Goal: Complete application form

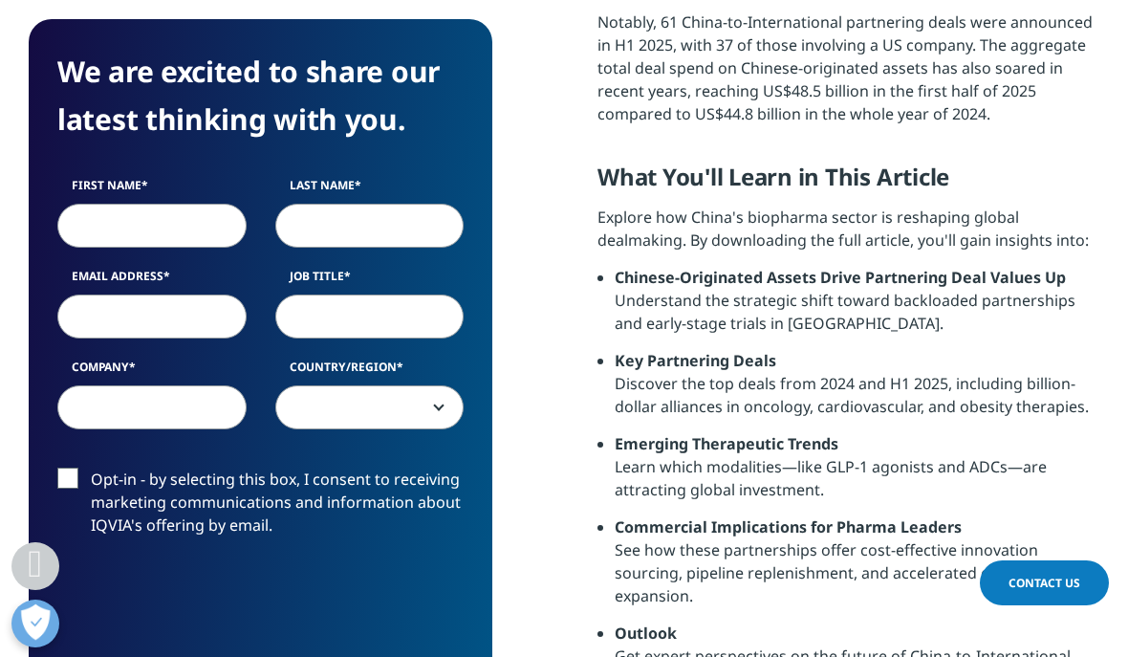
scroll to position [1011, 0]
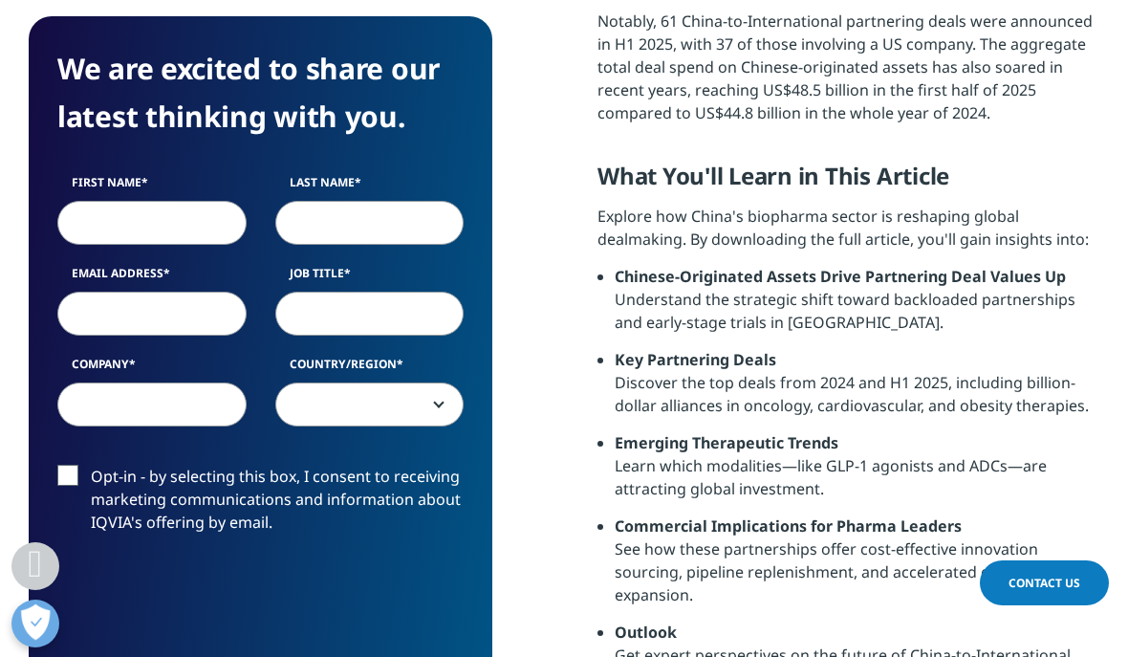
click at [129, 213] on input "First Name" at bounding box center [151, 222] width 189 height 44
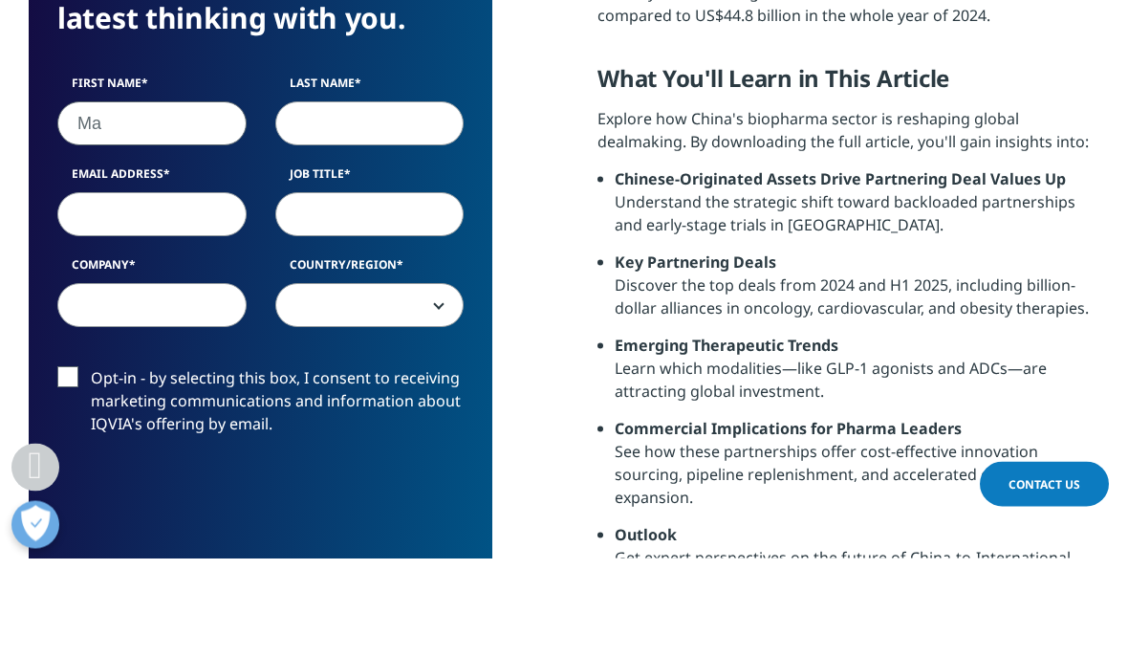
click at [557, 181] on div "We are excited to share our latest thinking with you. First Name Ma Last Name E…" at bounding box center [564, 336] width 1070 height 1000
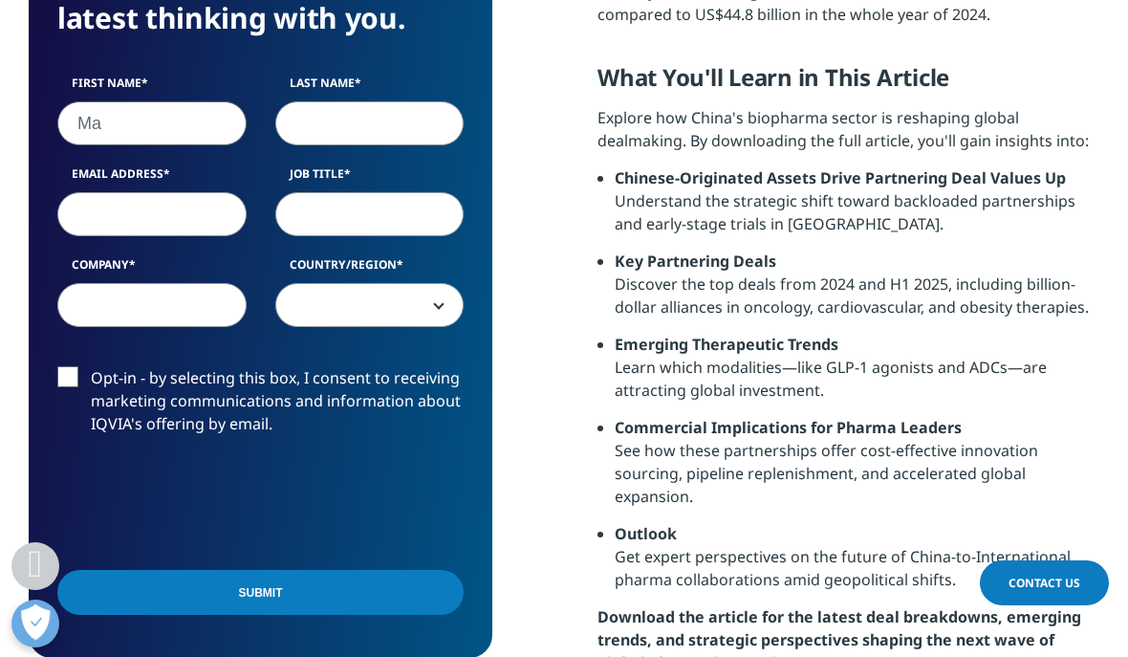
click at [129, 130] on input "Ma" at bounding box center [151, 123] width 189 height 44
click at [260, 593] on input "Submit" at bounding box center [260, 593] width 406 height 45
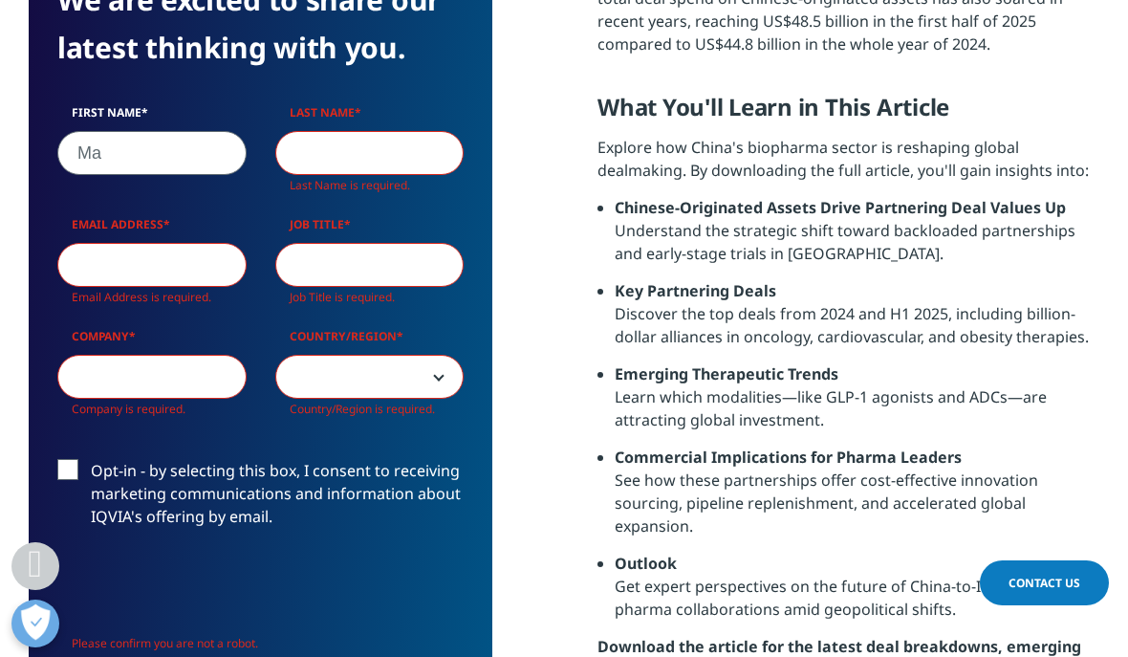
scroll to position [1026, 0]
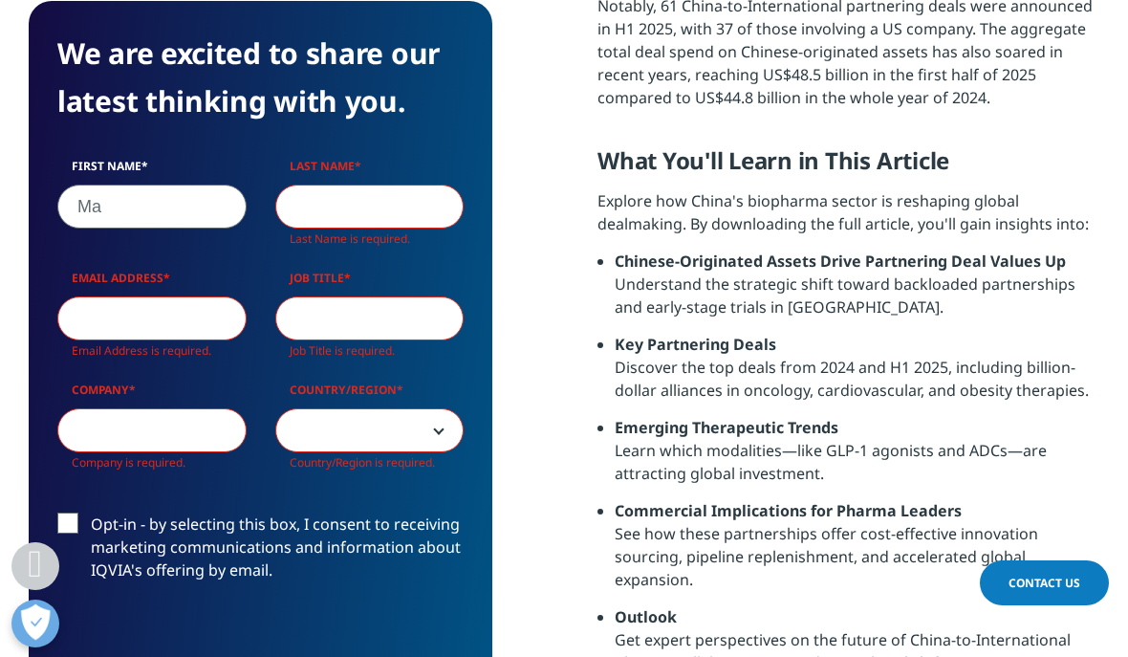
click at [122, 217] on input "Ma" at bounding box center [151, 206] width 189 height 44
type input "M"
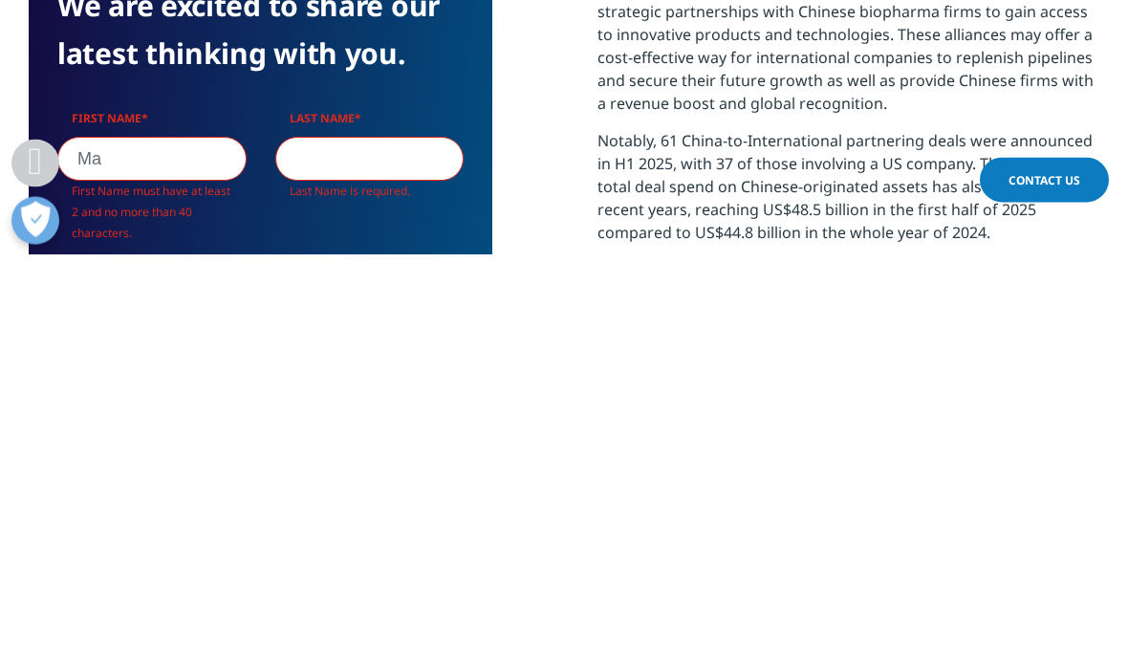
scroll to position [824, 463]
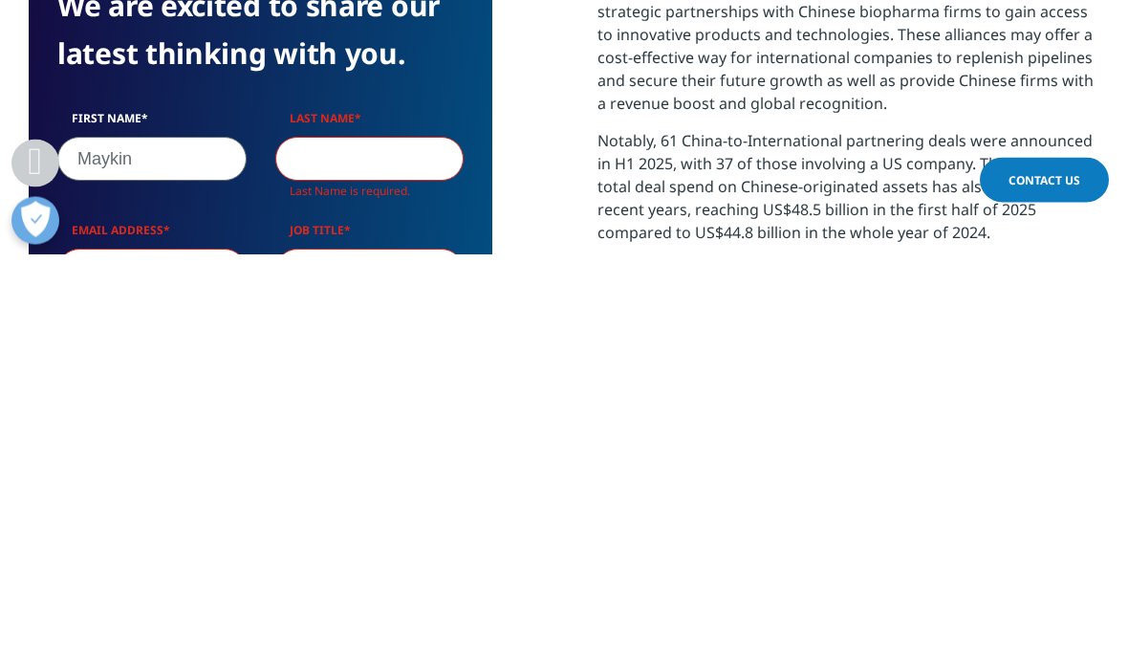
type input "Maykin"
click at [343, 540] on input "Last Name" at bounding box center [369, 562] width 189 height 44
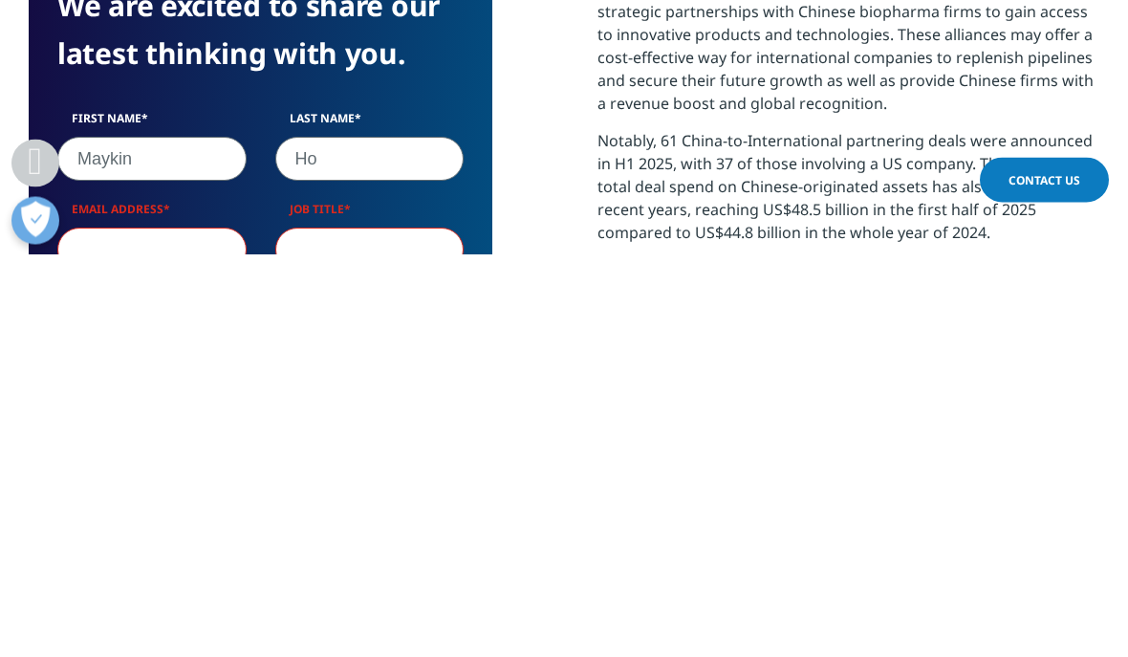
scroll to position [803, 463]
type input "Ho"
click at [140, 631] on input "Email Address" at bounding box center [151, 653] width 189 height 44
type input "[DOMAIN_NAME][EMAIL_ADDRESS][DOMAIN_NAME]"
click at [330, 631] on input "Job Title" at bounding box center [369, 653] width 189 height 44
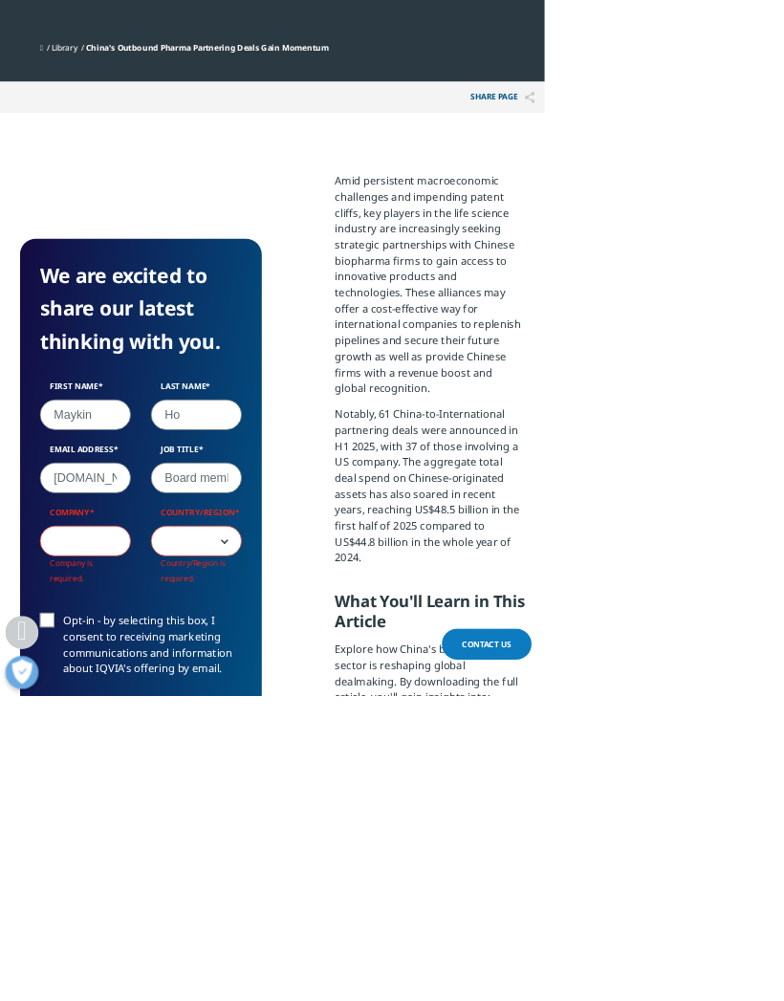
scroll to position [1197, 0]
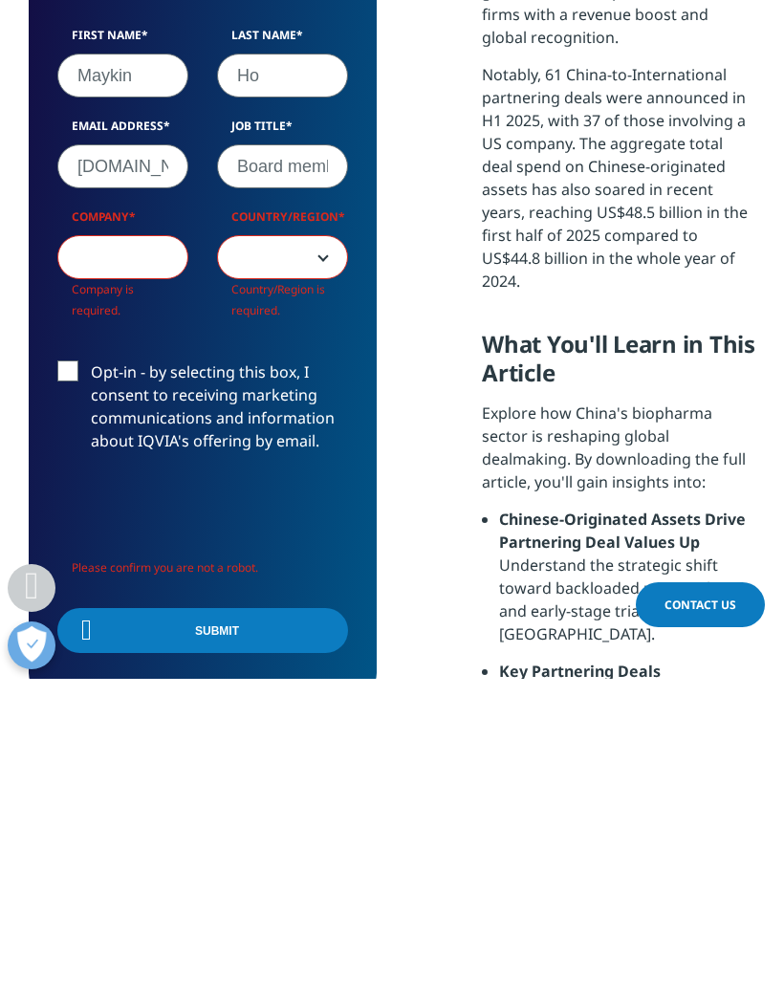
type input "Board member"
click at [93, 557] on input "Company" at bounding box center [122, 579] width 131 height 44
type input "Biomarin"
click at [254, 558] on span at bounding box center [282, 580] width 129 height 44
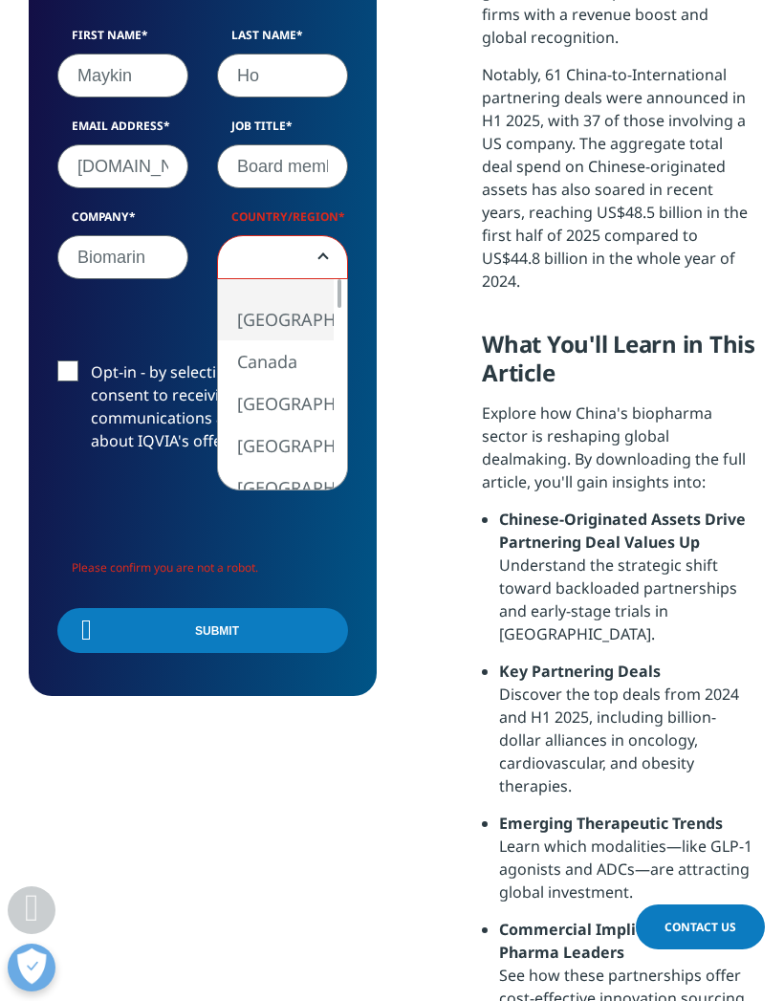
select select "[GEOGRAPHIC_DATA]"
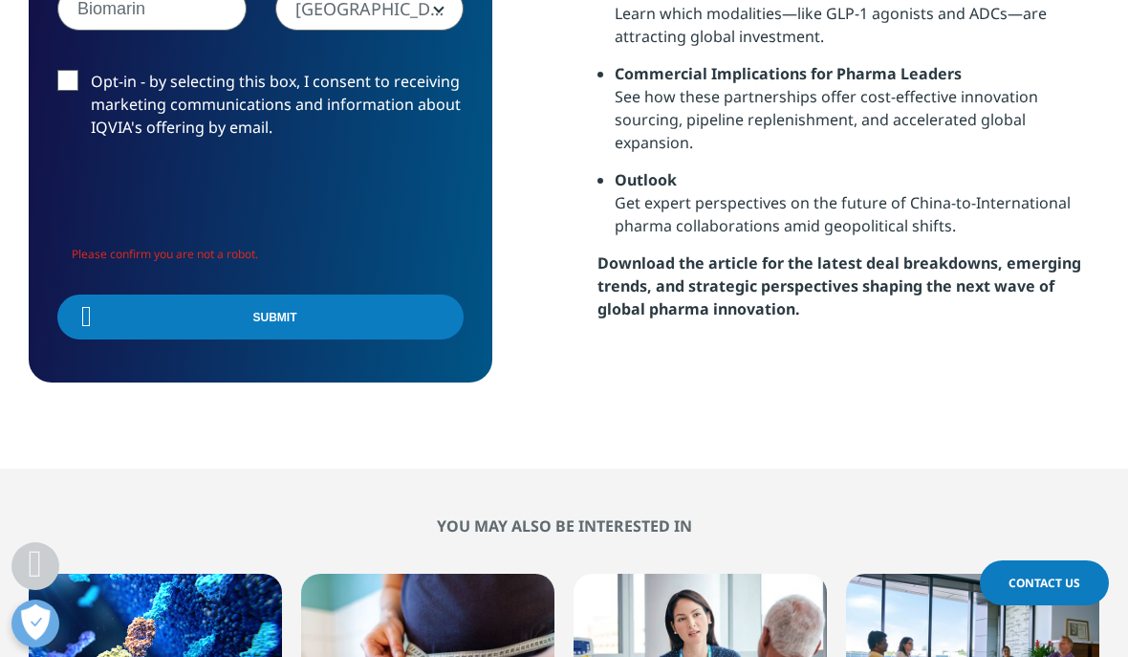
scroll to position [1461, 0]
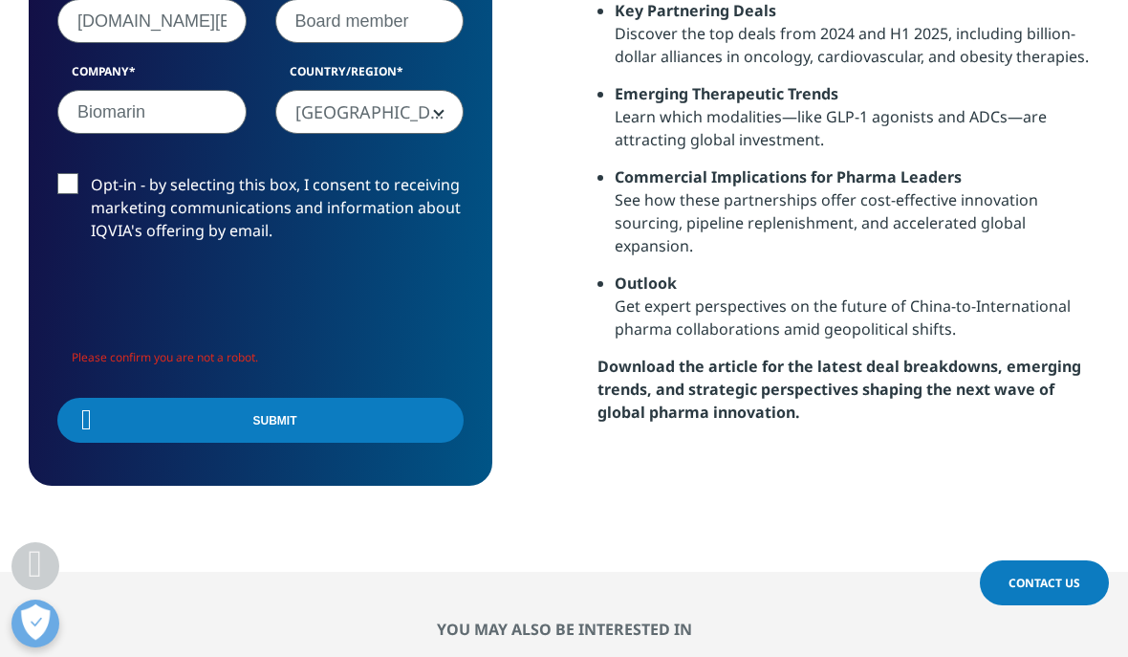
click at [1085, 605] on link "Contact Us" at bounding box center [1044, 582] width 129 height 45
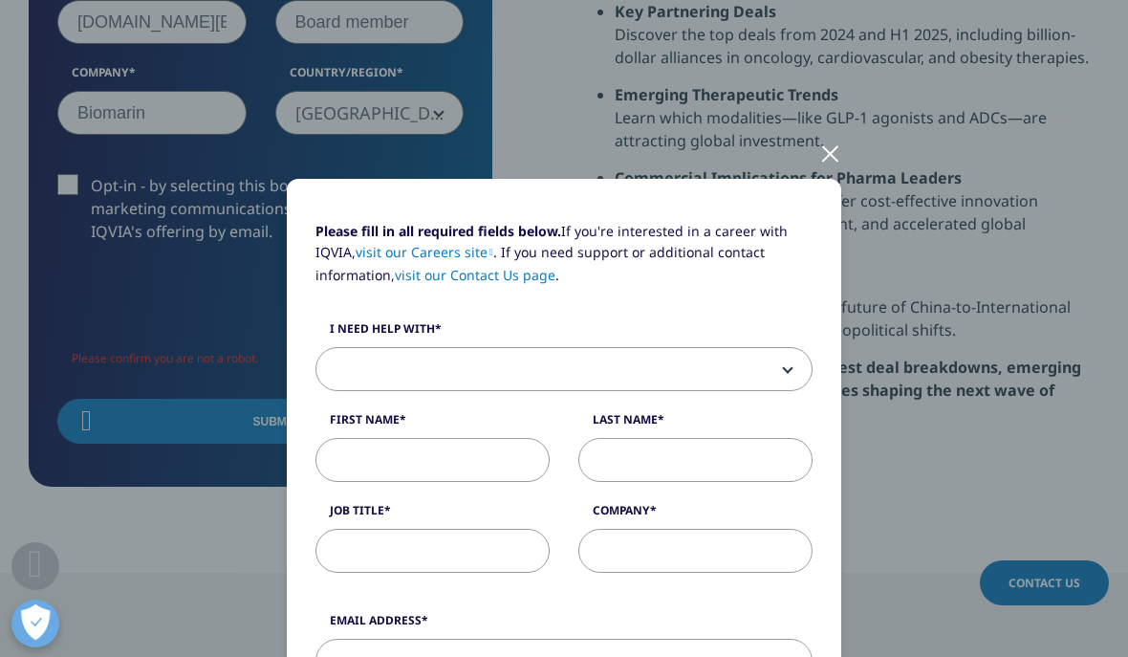
scroll to position [0, 0]
click at [830, 168] on div at bounding box center [830, 152] width 22 height 53
